Goal: Information Seeking & Learning: Learn about a topic

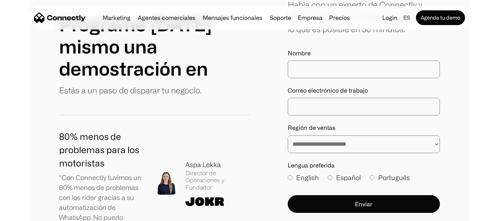
scroll to position [111, 0]
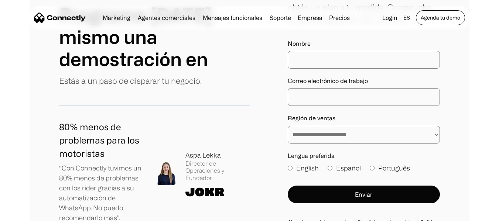
click at [427, 20] on link "Agenda tu demo" at bounding box center [440, 17] width 49 height 15
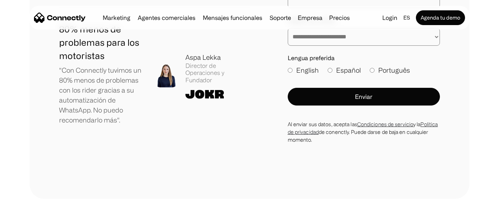
scroll to position [221, 0]
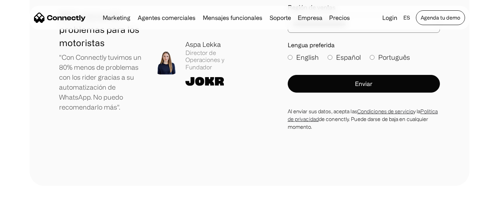
click at [434, 19] on link "Agenda tu demo" at bounding box center [440, 17] width 49 height 15
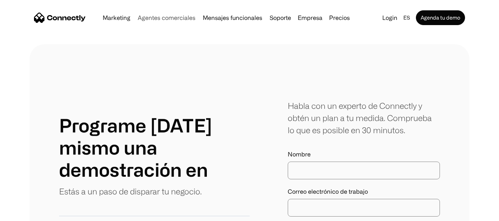
click at [175, 16] on link "Agentes comerciales" at bounding box center [166, 18] width 63 height 6
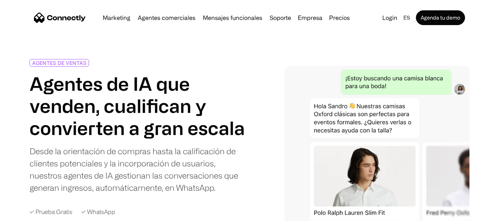
click at [152, 19] on link "Agentes comerciales" at bounding box center [166, 18] width 63 height 6
click at [114, 21] on link "Marketing" at bounding box center [117, 18] width 34 height 6
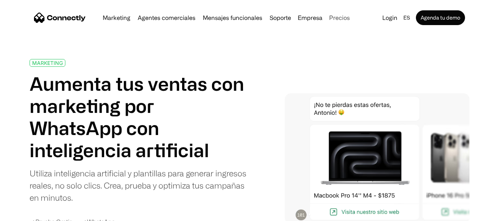
click at [335, 15] on link "Precios" at bounding box center [339, 18] width 27 height 6
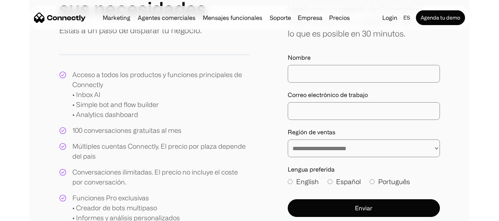
scroll to position [74, 0]
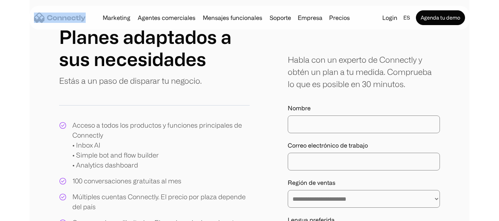
drag, startPoint x: 91, startPoint y: 16, endPoint x: 50, endPoint y: 18, distance: 41.0
click at [49, 19] on div "Marketing Agentes comerciales Mensajes funcionales Soporte Empresa Sobre Nosotr…" at bounding box center [250, 18] width 440 height 24
copy div
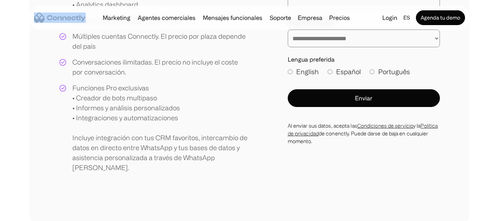
scroll to position [148, 0]
